Goal: Transaction & Acquisition: Purchase product/service

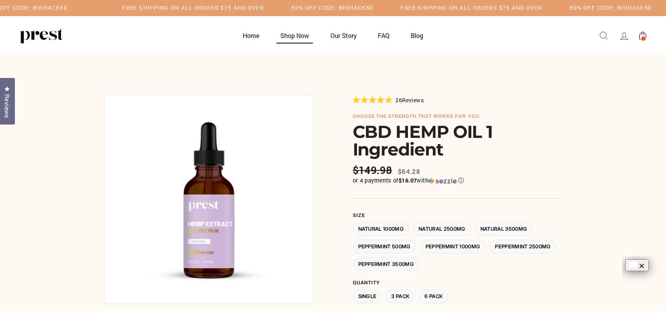
click at [299, 34] on link "Shop Now" at bounding box center [295, 35] width 48 height 15
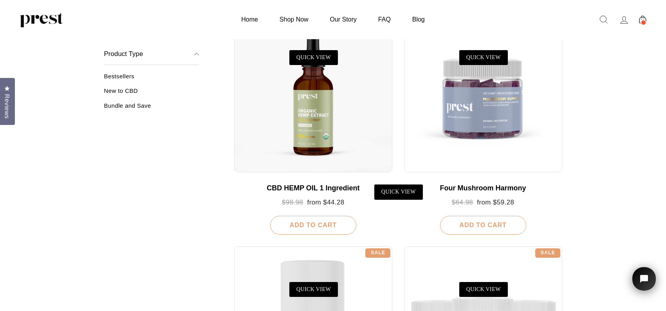
scroll to position [313, 0]
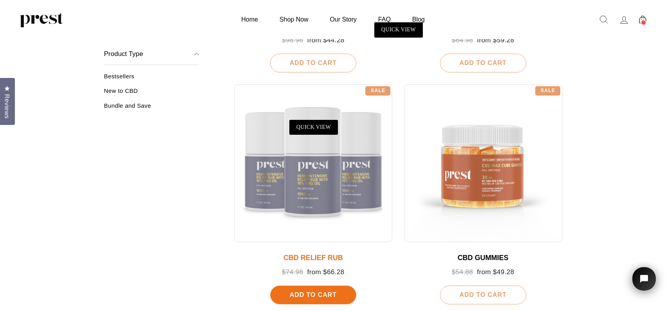
click at [320, 195] on div at bounding box center [313, 163] width 158 height 158
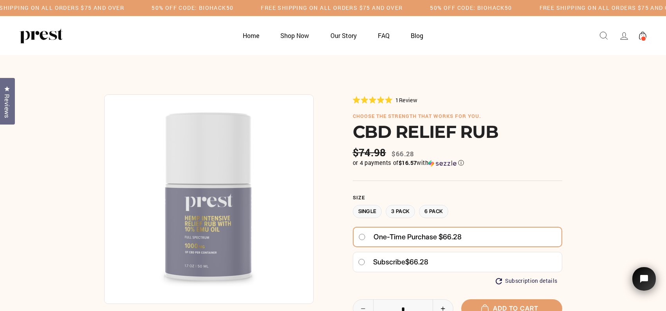
click at [404, 211] on label "3 Pack" at bounding box center [400, 212] width 29 height 14
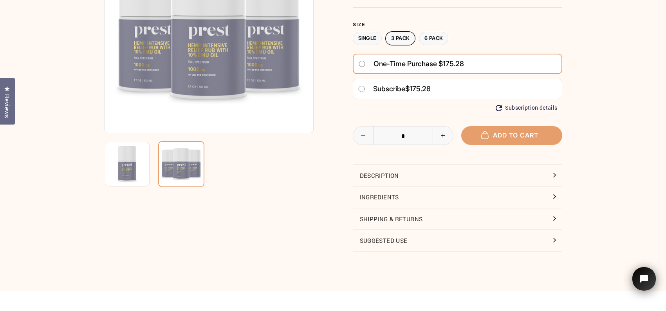
scroll to position [157, 0]
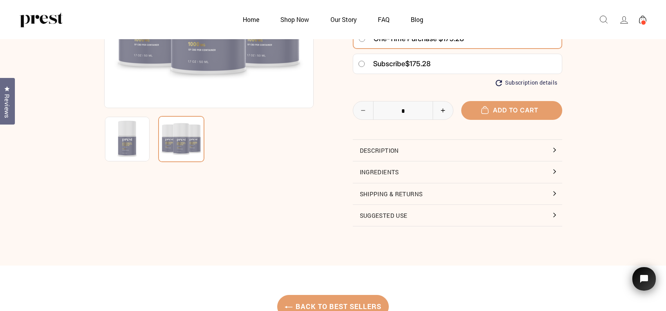
click at [384, 171] on button "Ingredients" at bounding box center [458, 171] width 210 height 21
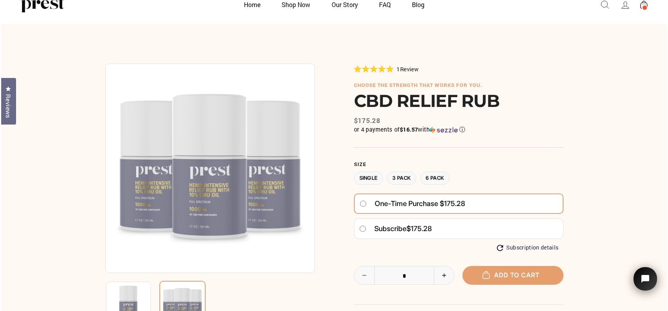
scroll to position [0, 0]
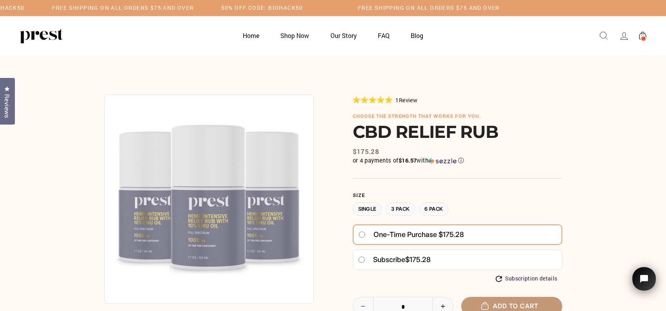
click at [512, 302] on button "Add to cart" at bounding box center [511, 306] width 101 height 18
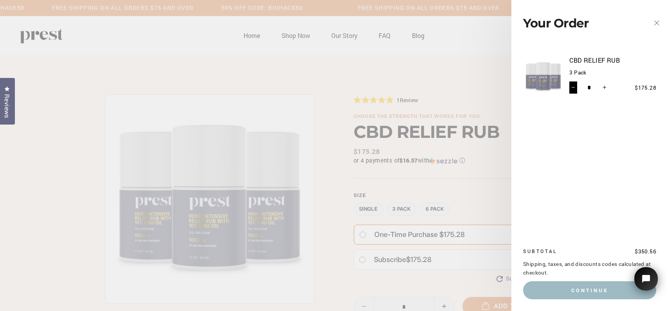
click at [576, 88] on button "−" at bounding box center [574, 87] width 8 height 13
type input "*"
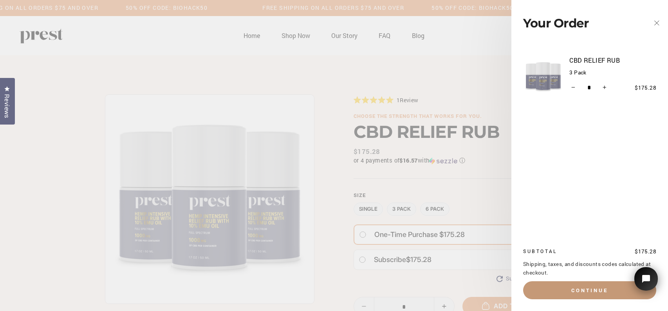
click at [597, 286] on button "Continue" at bounding box center [589, 290] width 133 height 18
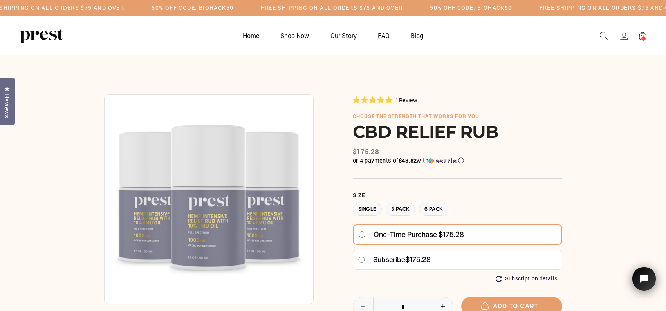
click at [642, 36] on span at bounding box center [644, 39] width 6 height 6
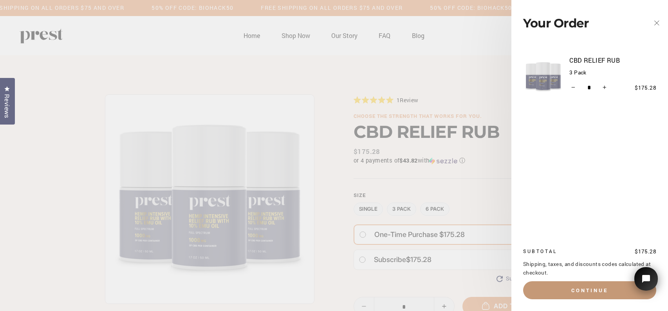
click at [588, 293] on button "Continue" at bounding box center [589, 290] width 133 height 18
